Goal: Task Accomplishment & Management: Complete application form

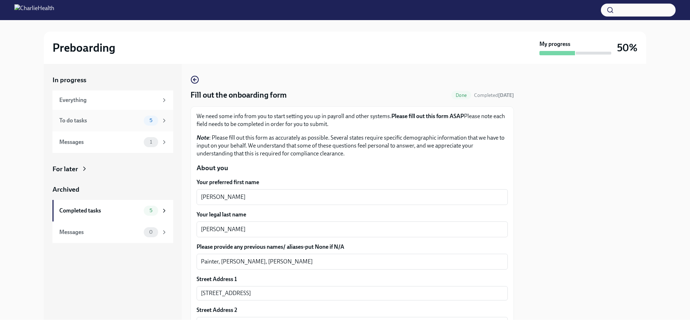
click at [150, 123] on span "5" at bounding box center [150, 120] width 11 height 5
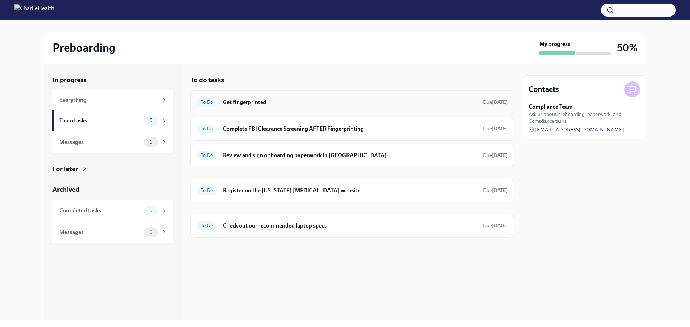
click at [248, 101] on h6 "Get fingerprinted" at bounding box center [350, 102] width 254 height 8
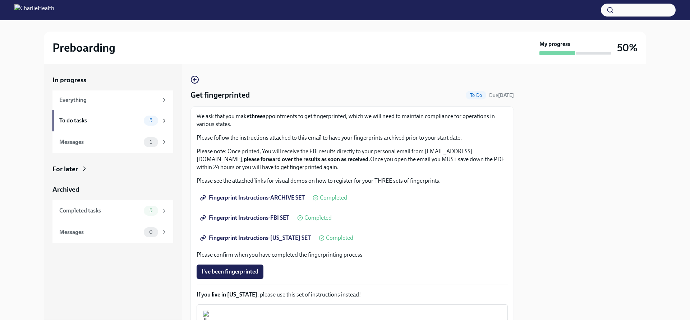
scroll to position [92, 0]
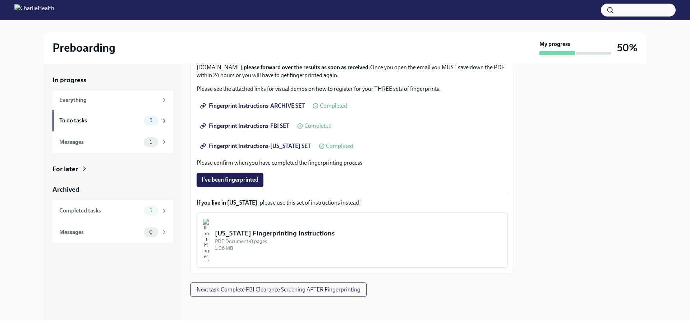
click at [326, 107] on span "Completed" at bounding box center [333, 106] width 27 height 6
click at [266, 108] on span "Fingerprint Instructions-ARCHIVE SET" at bounding box center [252, 105] width 103 height 7
click at [253, 125] on span "Fingerprint Instructions-FBI SET" at bounding box center [245, 125] width 88 height 7
click at [240, 146] on span "Fingerprint Instructions-[US_STATE] SET" at bounding box center [255, 146] width 109 height 7
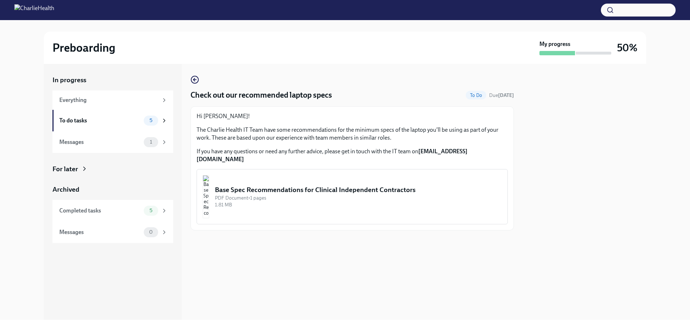
click at [290, 195] on div "PDF Document • 1 pages" at bounding box center [358, 198] width 287 height 7
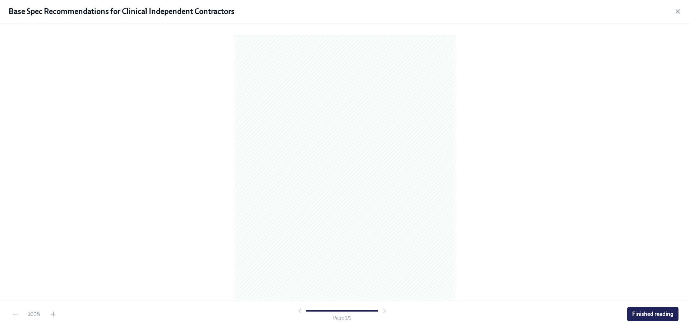
scroll to position [19, 0]
click at [648, 314] on span "Finished reading" at bounding box center [652, 314] width 41 height 7
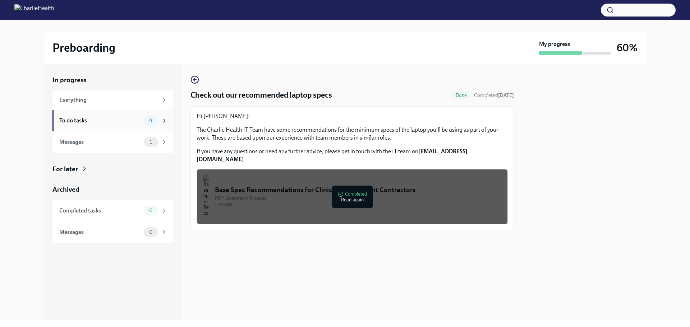
click at [148, 122] on span "4" at bounding box center [151, 120] width 12 height 5
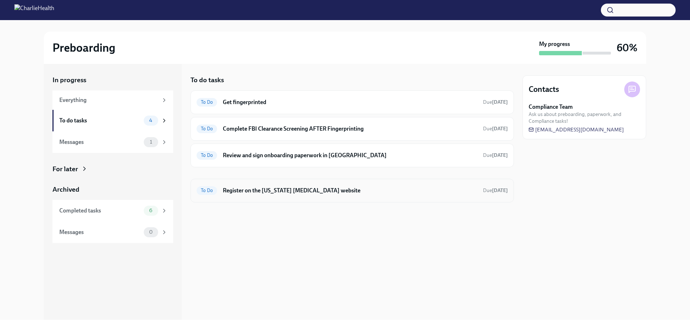
click at [272, 190] on h6 "Register on the [US_STATE] [MEDICAL_DATA] website" at bounding box center [350, 191] width 254 height 8
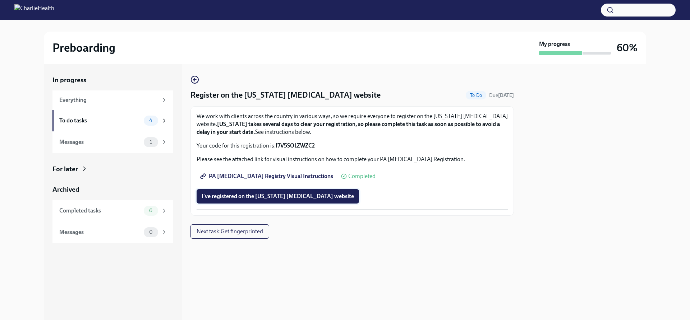
click at [279, 198] on span "I've registered on the Pennsylvania Child Abuse website" at bounding box center [277, 196] width 152 height 7
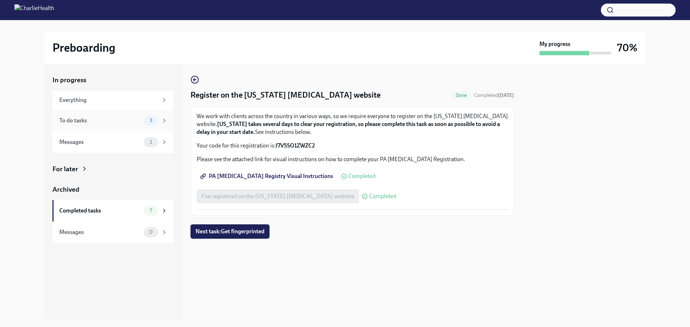
click at [86, 122] on div "To do tasks" at bounding box center [100, 121] width 82 height 8
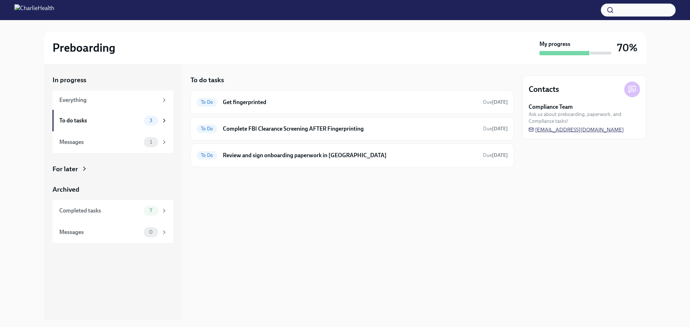
click at [567, 129] on span "[EMAIL_ADDRESS][DOMAIN_NAME]" at bounding box center [575, 129] width 95 height 7
click at [556, 130] on span "[EMAIL_ADDRESS][DOMAIN_NAME]" at bounding box center [575, 129] width 95 height 7
drag, startPoint x: 630, startPoint y: 130, endPoint x: 595, endPoint y: 133, distance: 34.9
click at [595, 133] on div "Compliance Team Ask us about preboarding, paperwork, and Compliance tasks! newh…" at bounding box center [583, 118] width 111 height 30
